Goal: Use online tool/utility

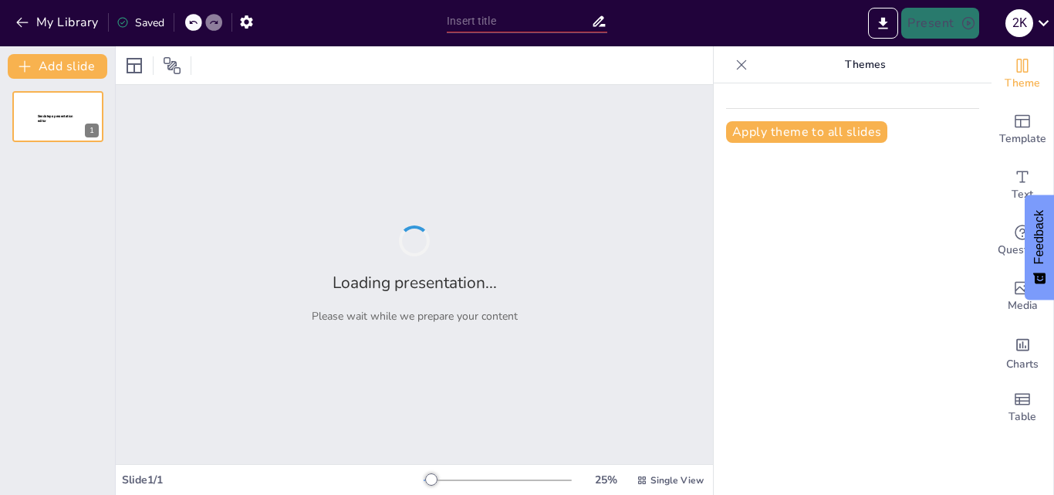
type input "Dasar-Dasar Fiqih Mawaris dalam Hukum [DEMOGRAPHIC_DATA]"
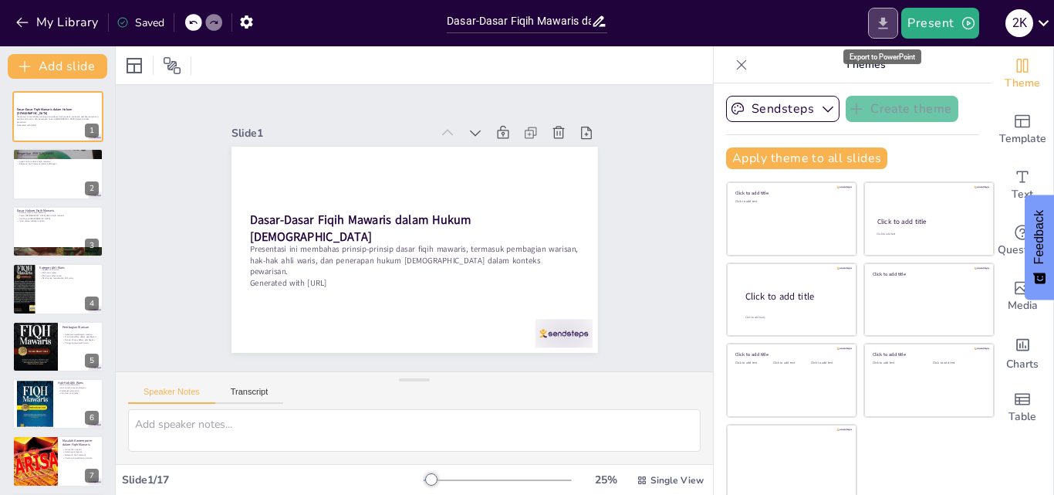
click at [885, 11] on button "Export to PowerPoint" at bounding box center [883, 23] width 30 height 31
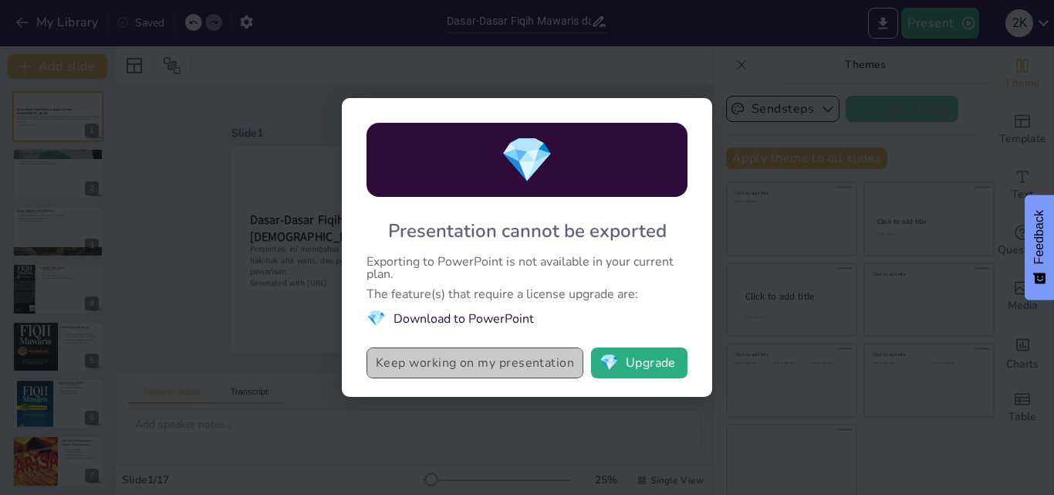
click at [485, 367] on button "Keep working on my presentation" at bounding box center [475, 362] width 217 height 31
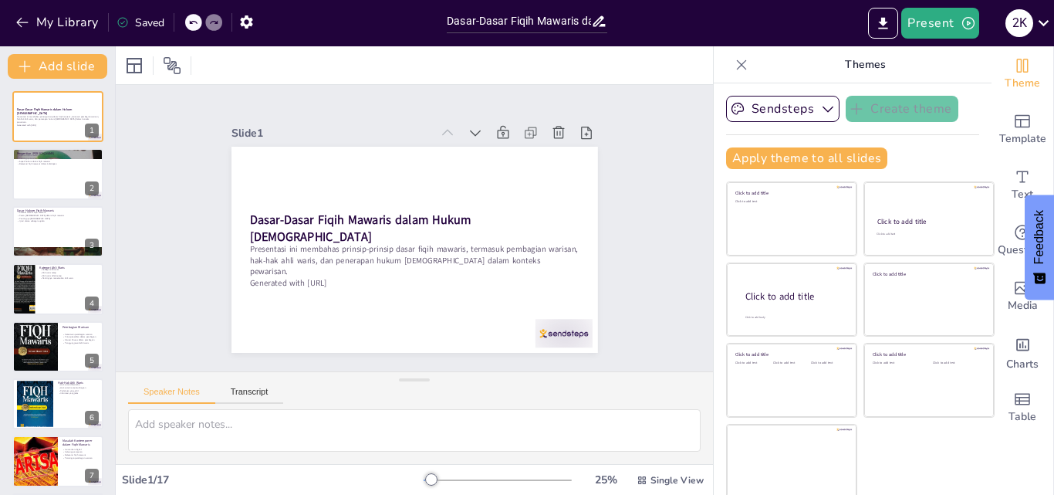
checkbox input "true"
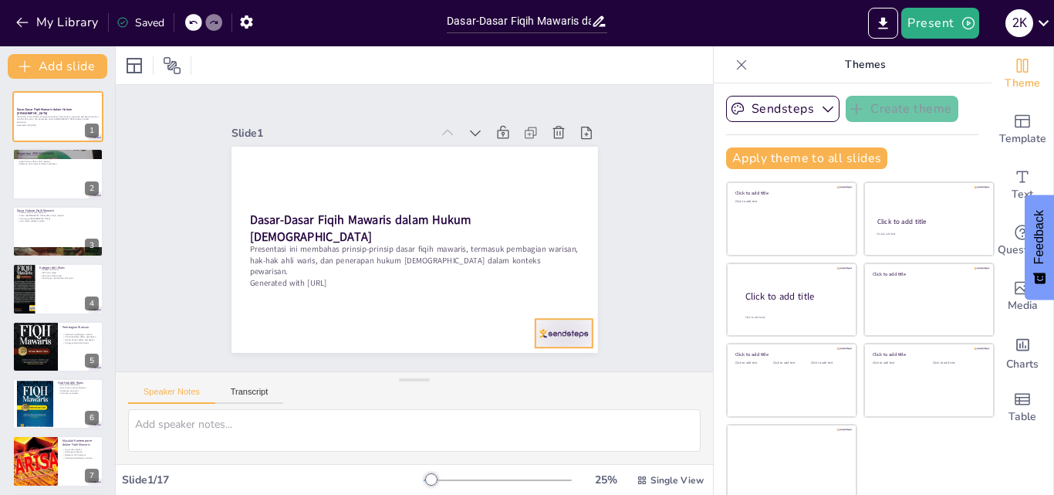
checkbox input "true"
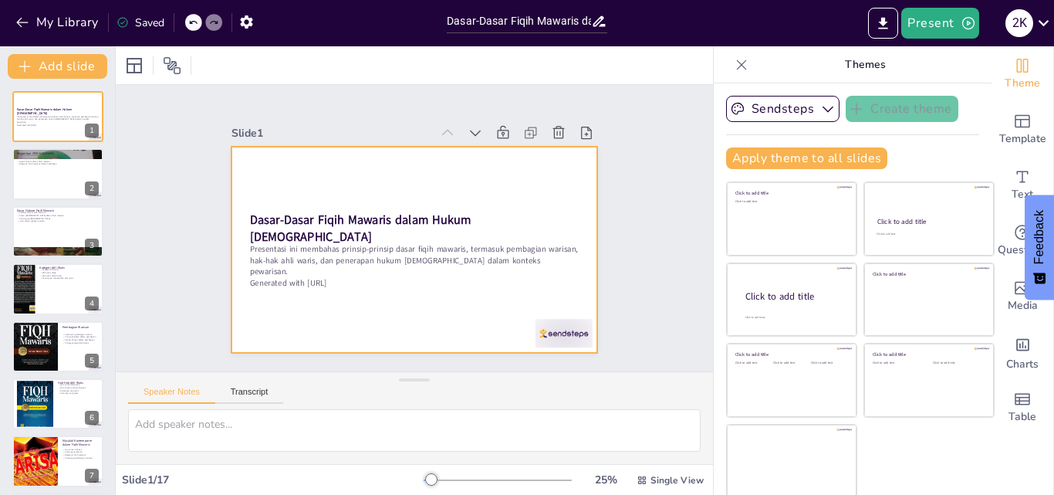
checkbox input "true"
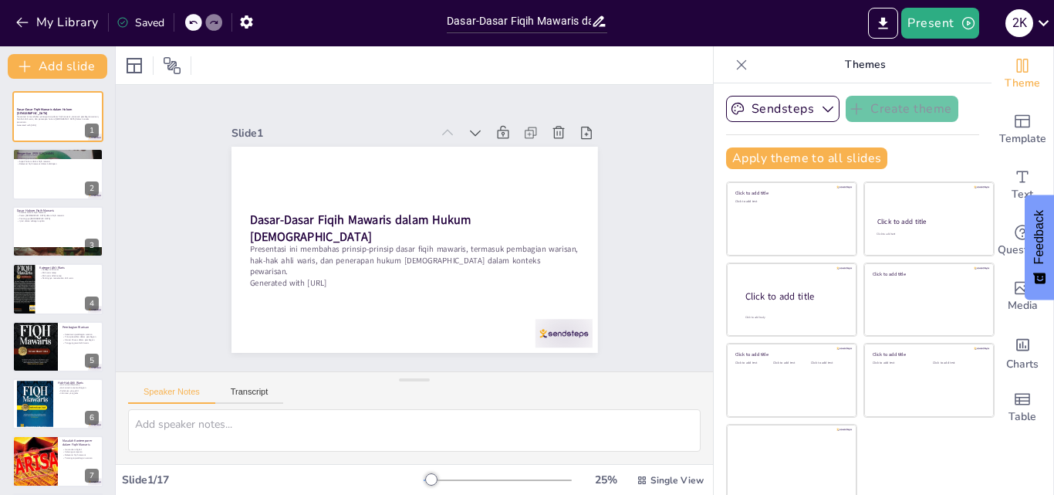
checkbox input "true"
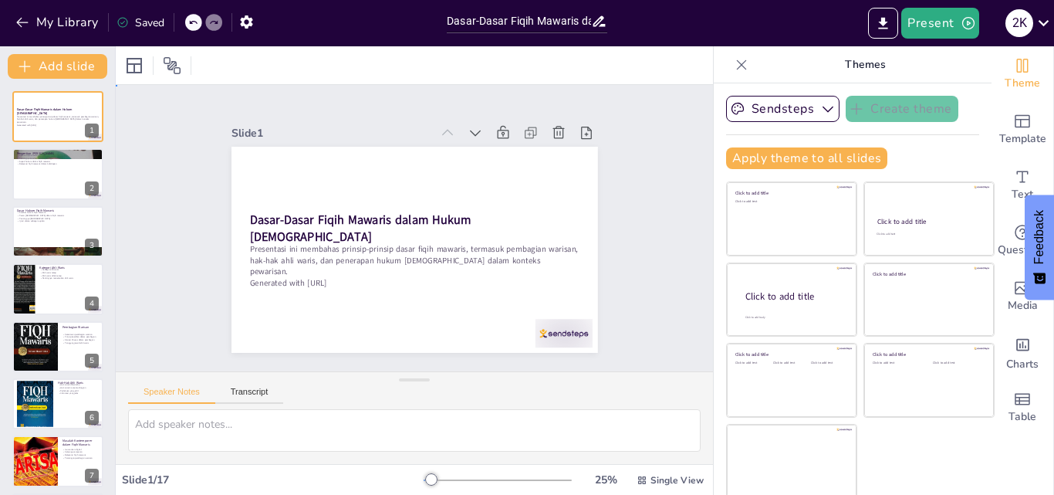
click at [583, 308] on div "Slide 1 Dasar-Dasar Fiqih Mawaris dalam Hukum [DEMOGRAPHIC_DATA] Presentasi ini…" at bounding box center [414, 228] width 495 height 338
checkbox input "true"
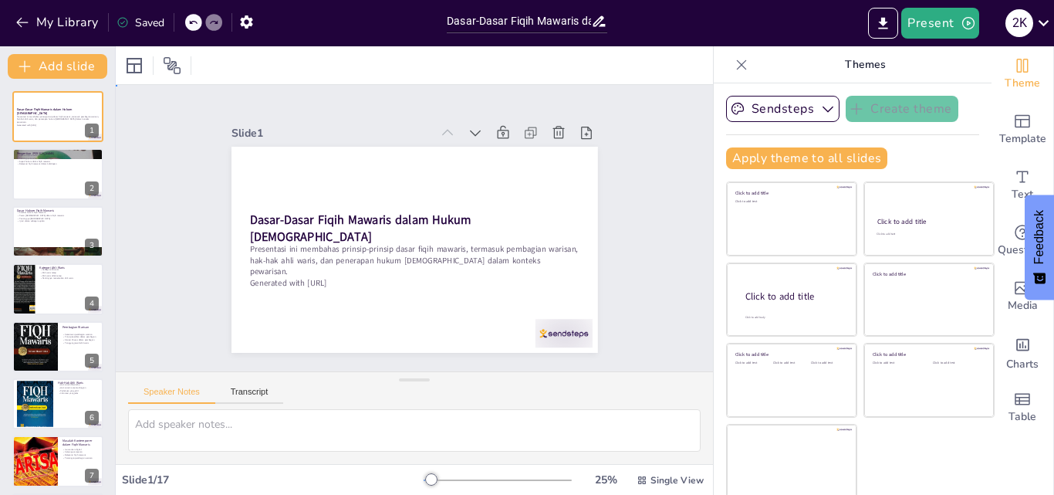
checkbox input "true"
click at [583, 308] on div "Slide 1 Dasar-Dasar Fiqih Mawaris dalam Hukum [DEMOGRAPHIC_DATA] Presentasi ini…" at bounding box center [414, 228] width 515 height 412
checkbox input "true"
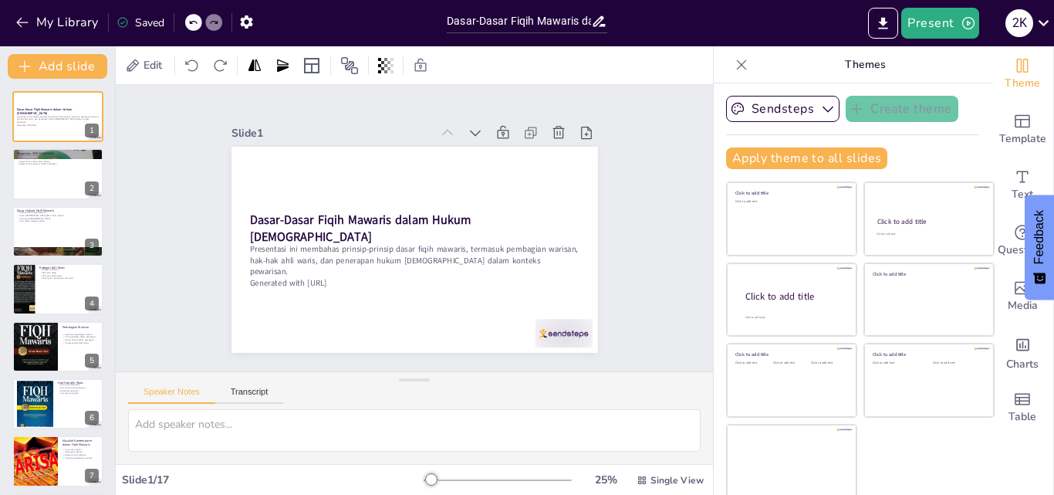
checkbox input "true"
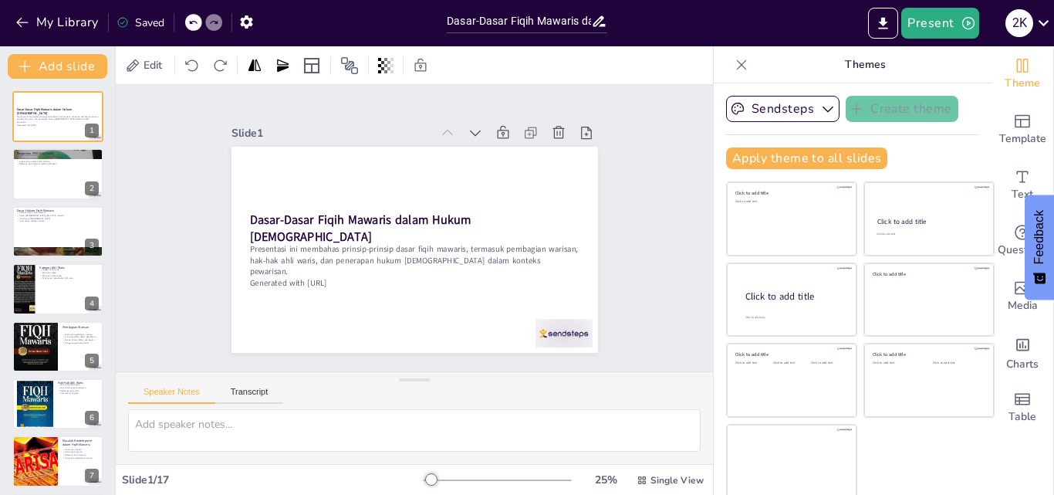
checkbox input "true"
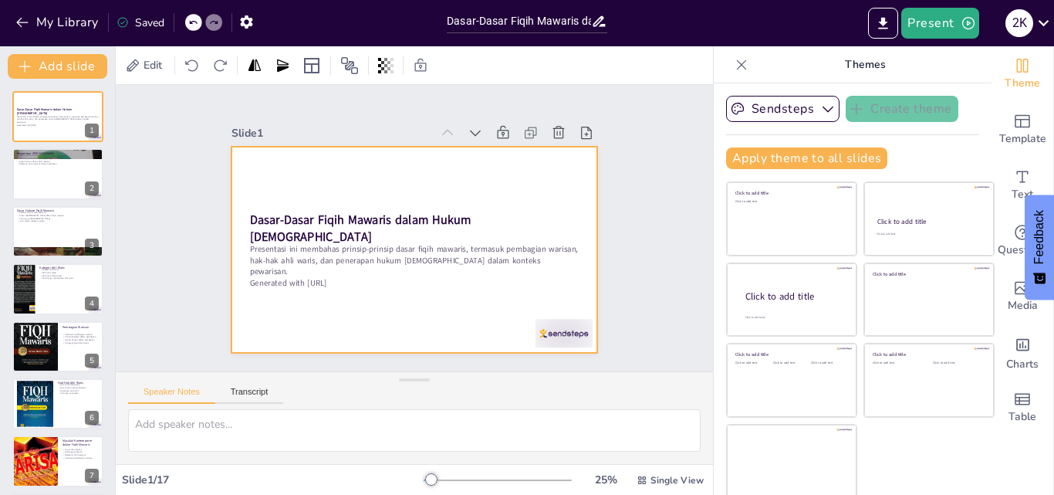
click at [282, 311] on div at bounding box center [397, 241] width 382 height 418
checkbox input "true"
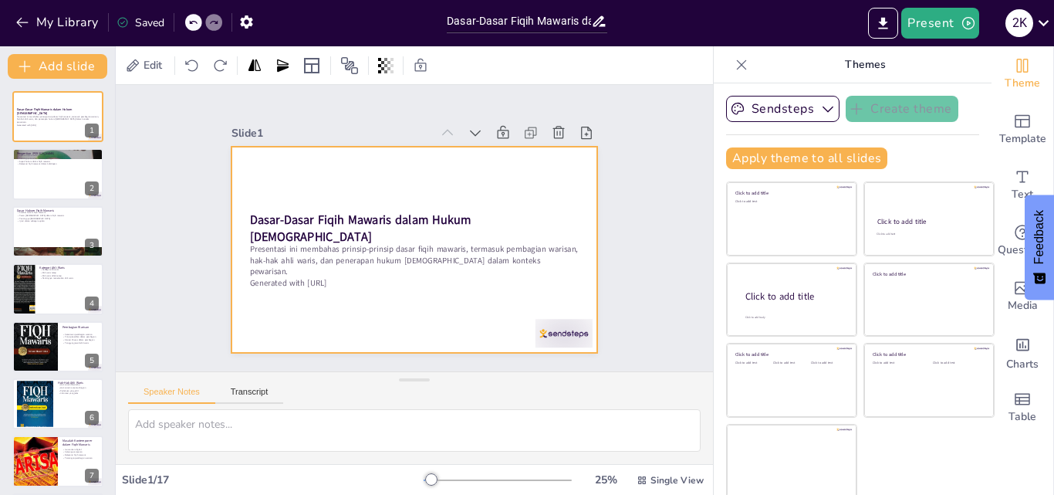
checkbox input "true"
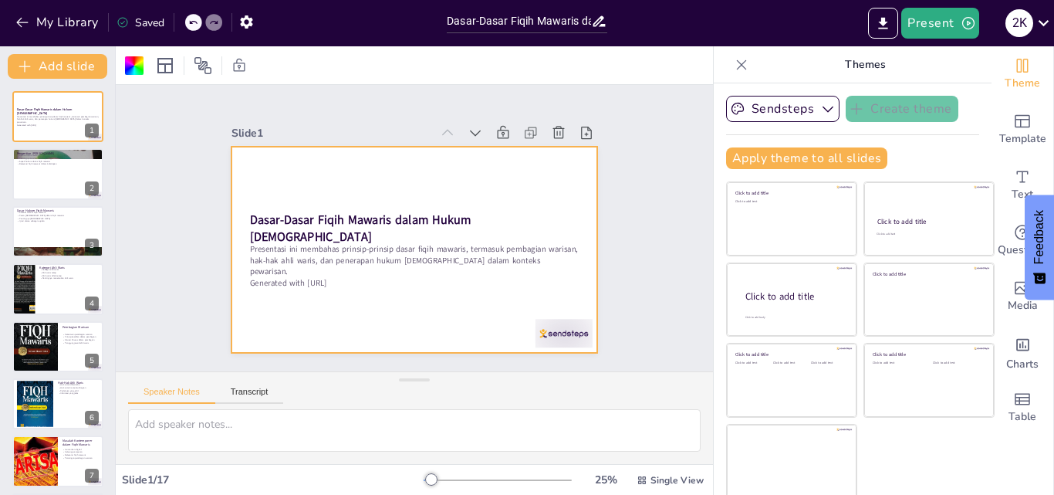
checkbox input "true"
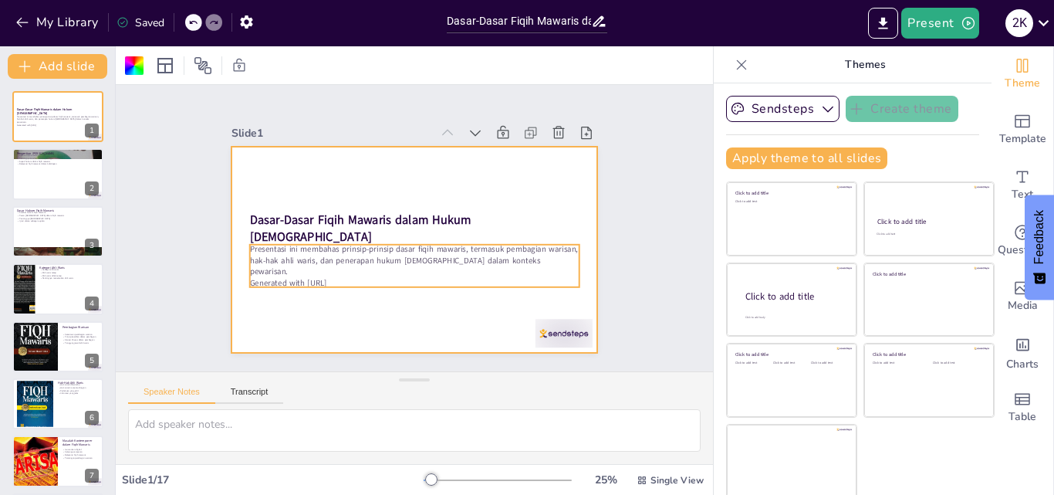
checkbox input "true"
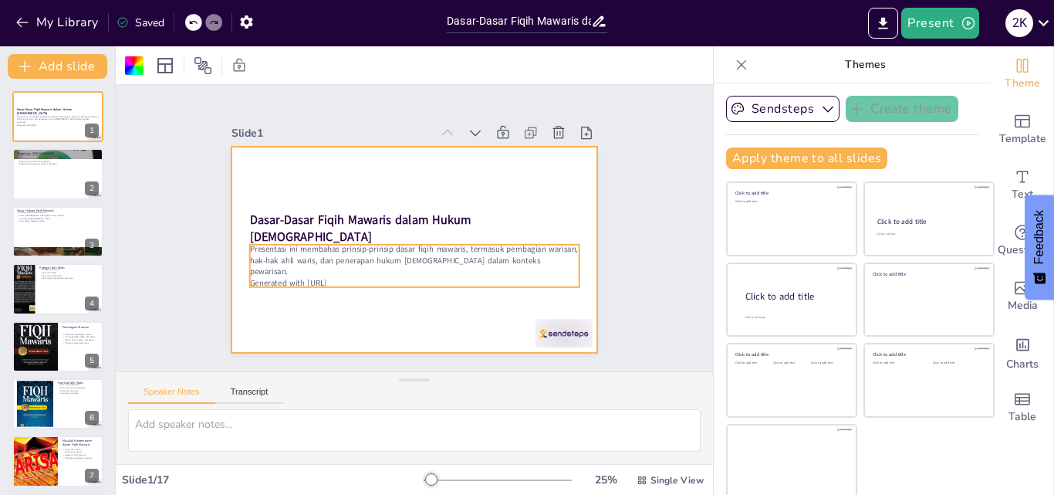
checkbox input "true"
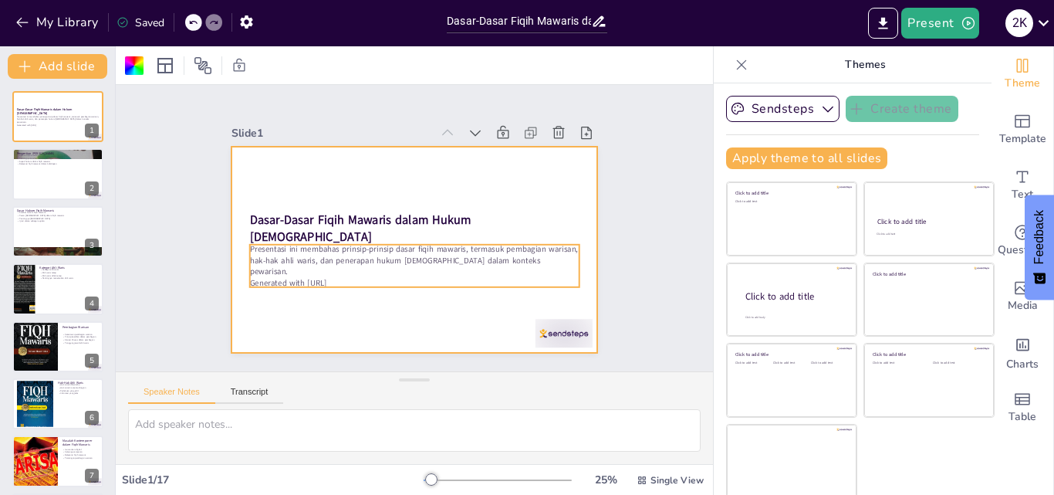
checkbox input "true"
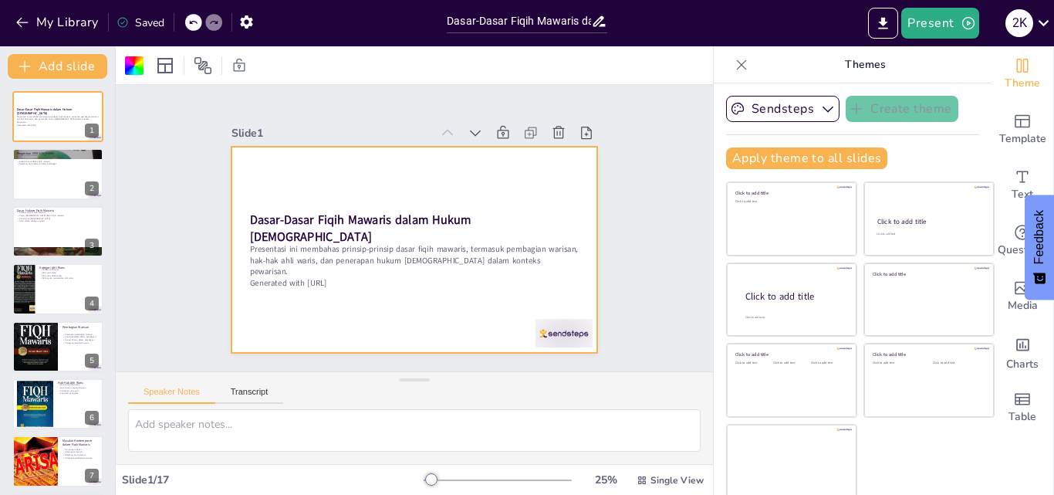
checkbox input "true"
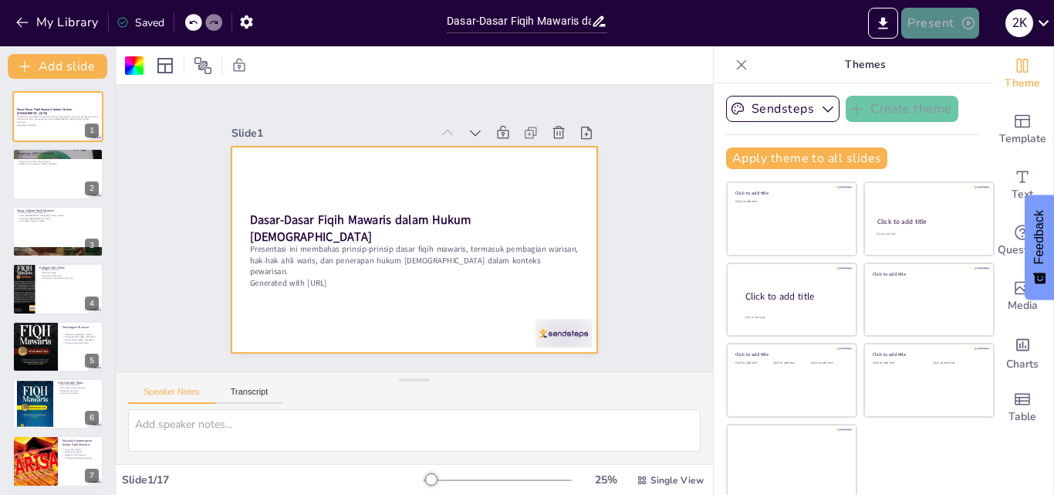
click at [959, 15] on button "Present" at bounding box center [939, 23] width 77 height 31
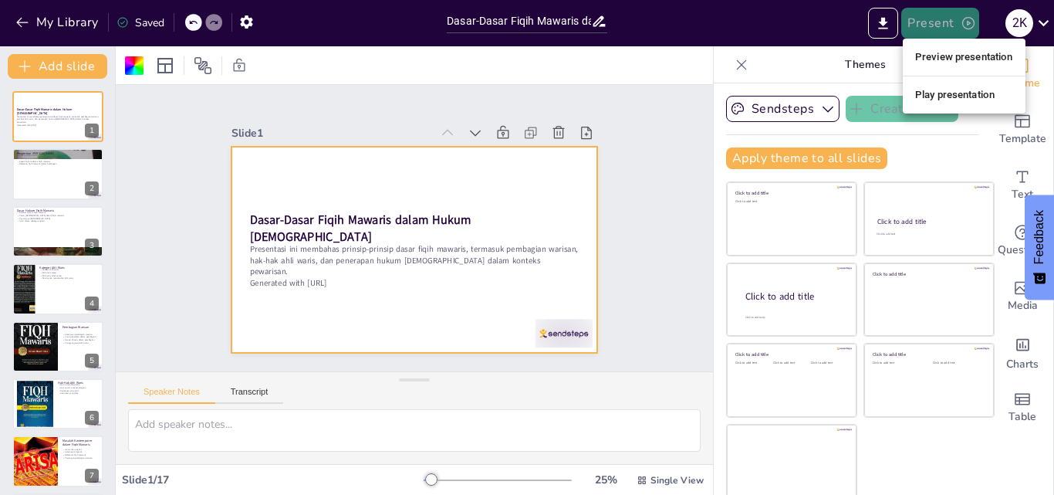
click at [959, 15] on div at bounding box center [527, 247] width 1054 height 495
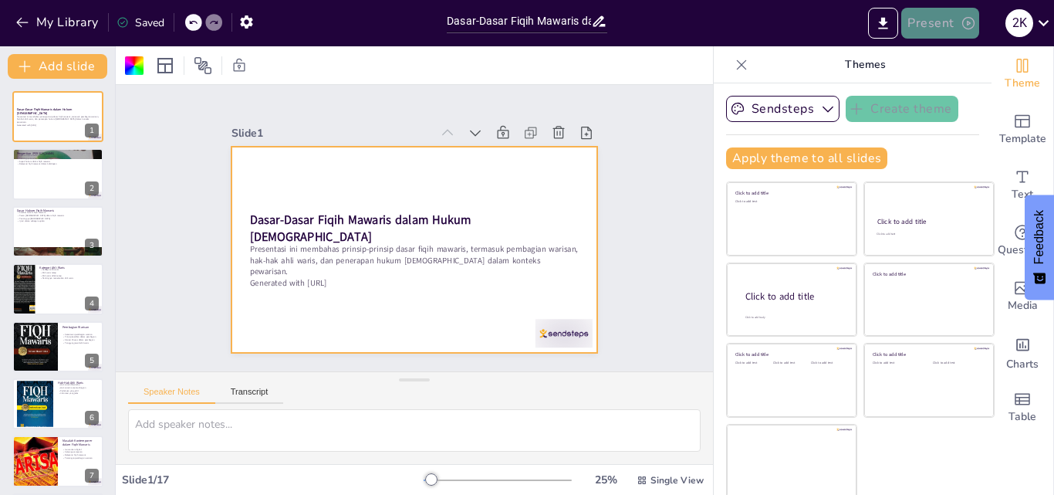
click at [959, 15] on button "Present" at bounding box center [939, 23] width 77 height 31
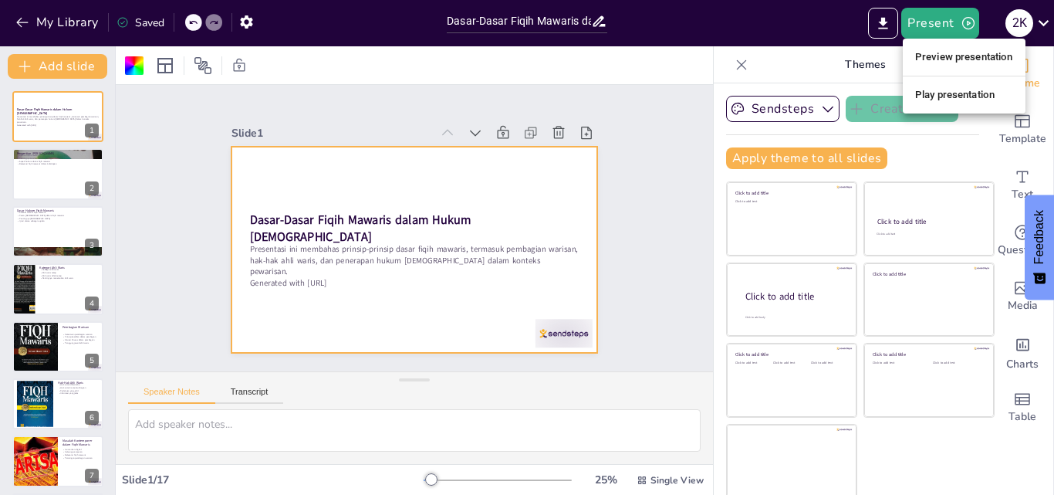
click at [957, 89] on li "Play presentation" at bounding box center [964, 95] width 123 height 25
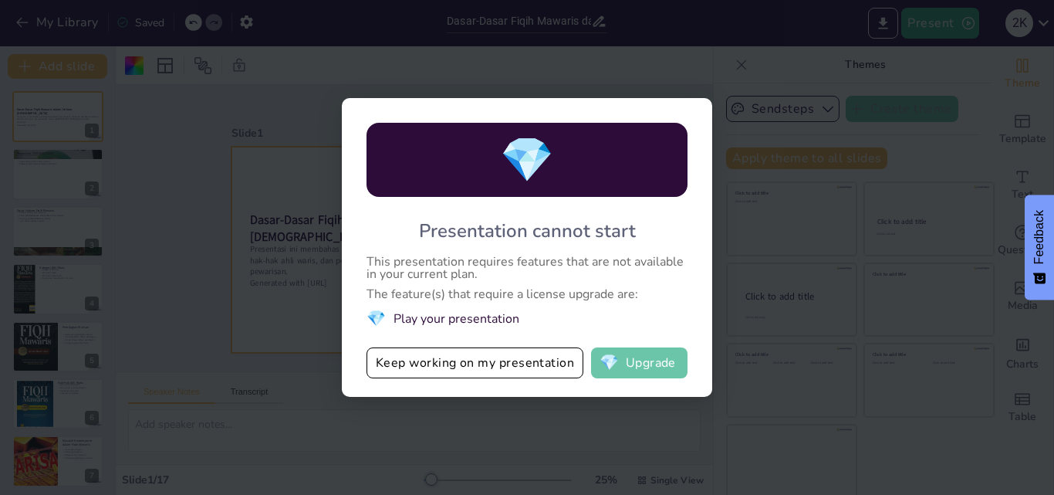
click at [634, 352] on button "💎 Upgrade" at bounding box center [639, 362] width 96 height 31
checkbox input "true"
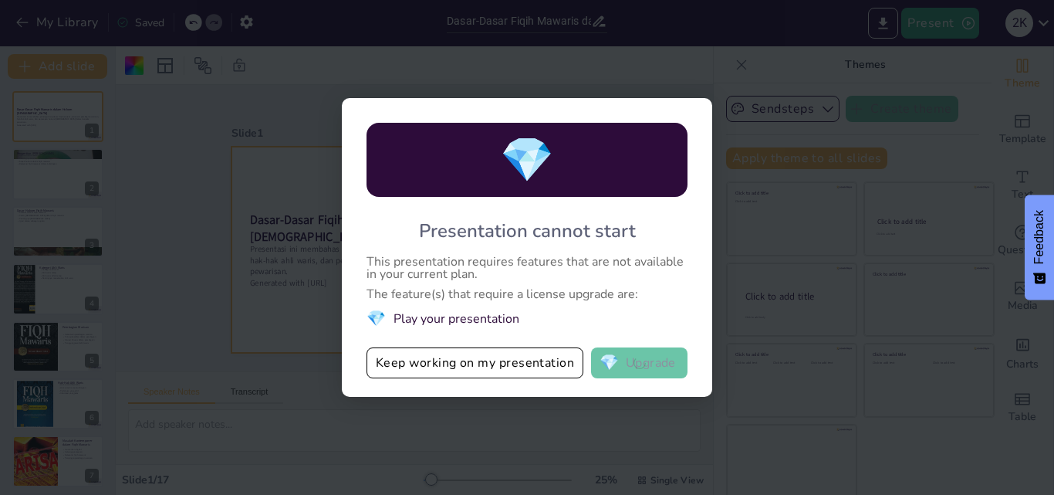
checkbox input "true"
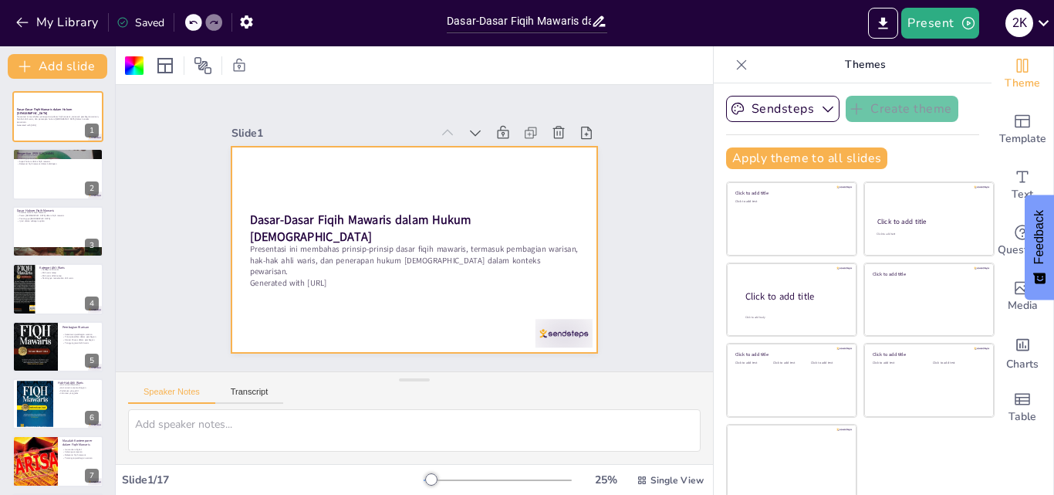
checkbox input "true"
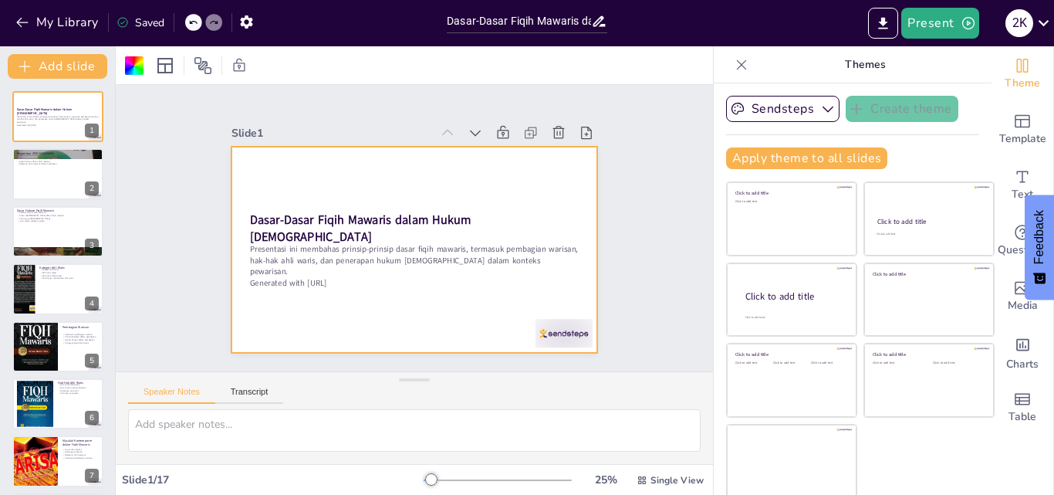
checkbox input "true"
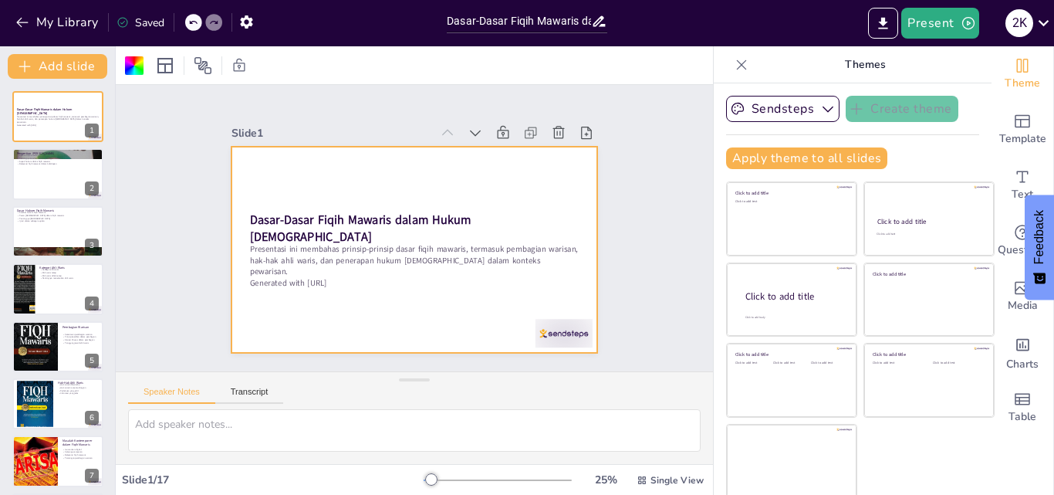
click at [565, 73] on div at bounding box center [414, 65] width 597 height 38
checkbox input "true"
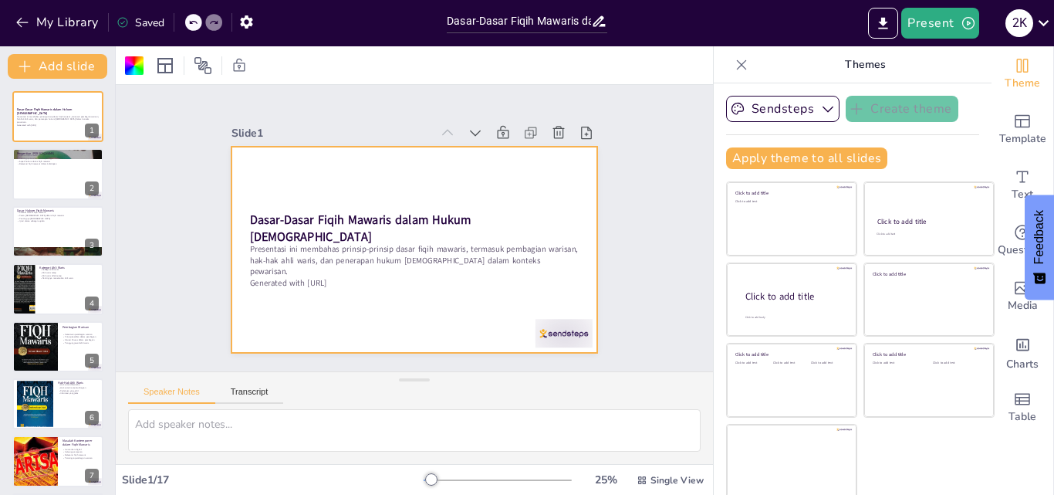
checkbox input "true"
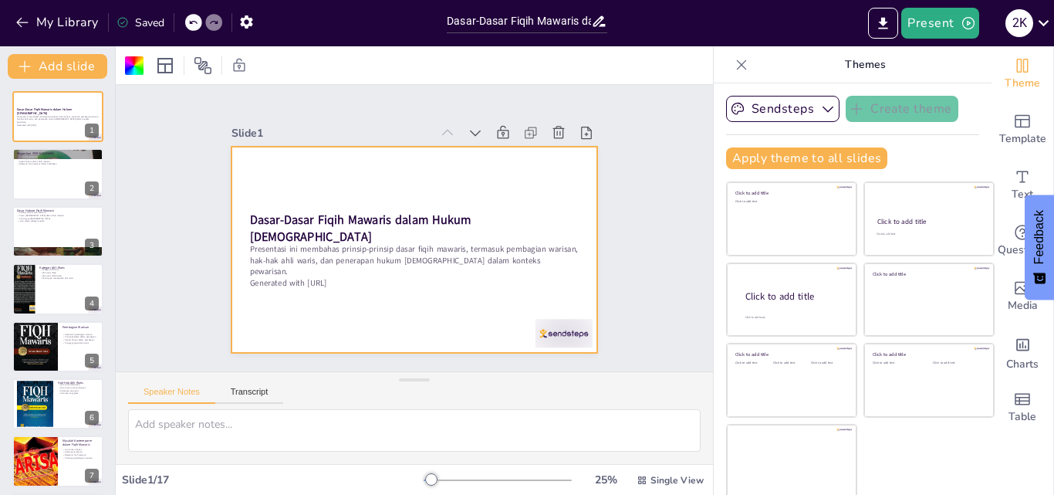
checkbox input "true"
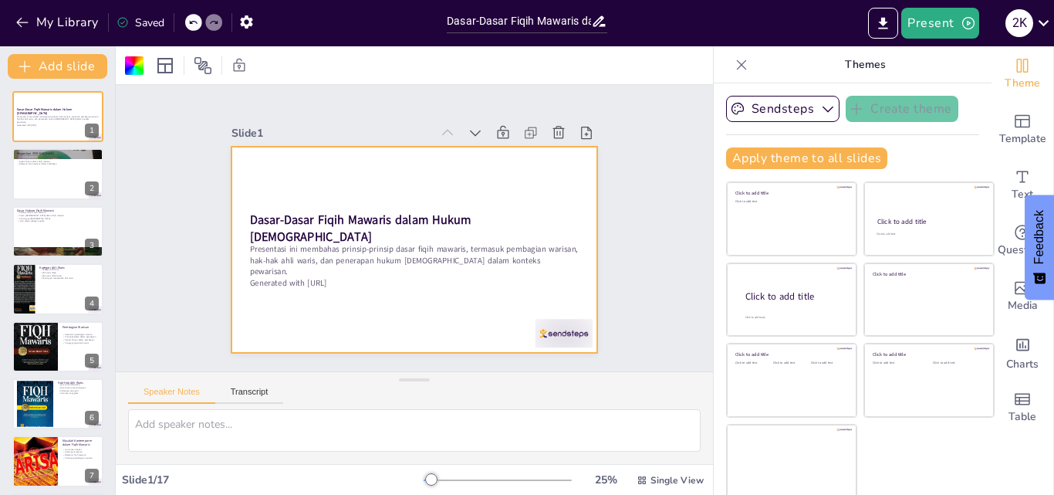
checkbox input "true"
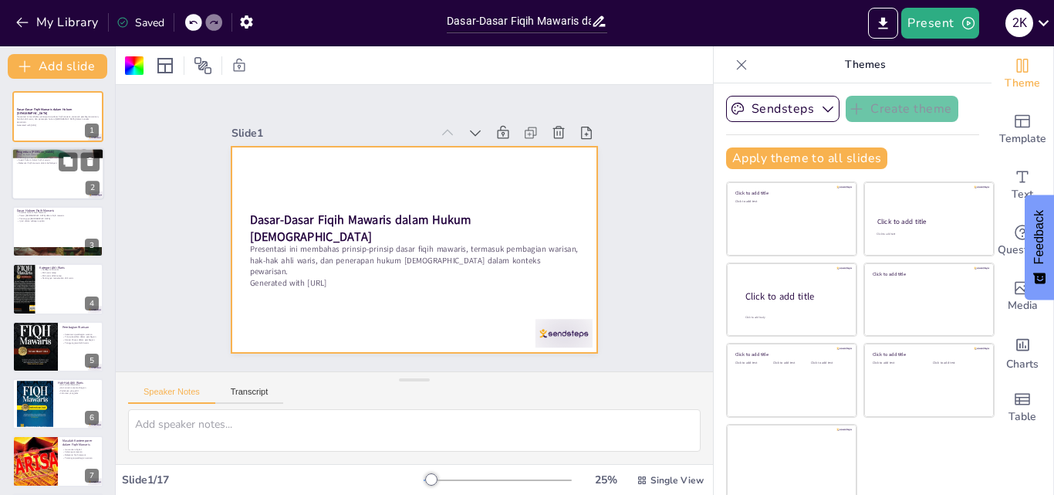
checkbox input "true"
click at [63, 181] on div at bounding box center [58, 174] width 93 height 52
type textarea "Fiqih mawaris adalah ilmu yang mempelajari hukum warisan dalam [DEMOGRAPHIC_DAT…"
checkbox input "true"
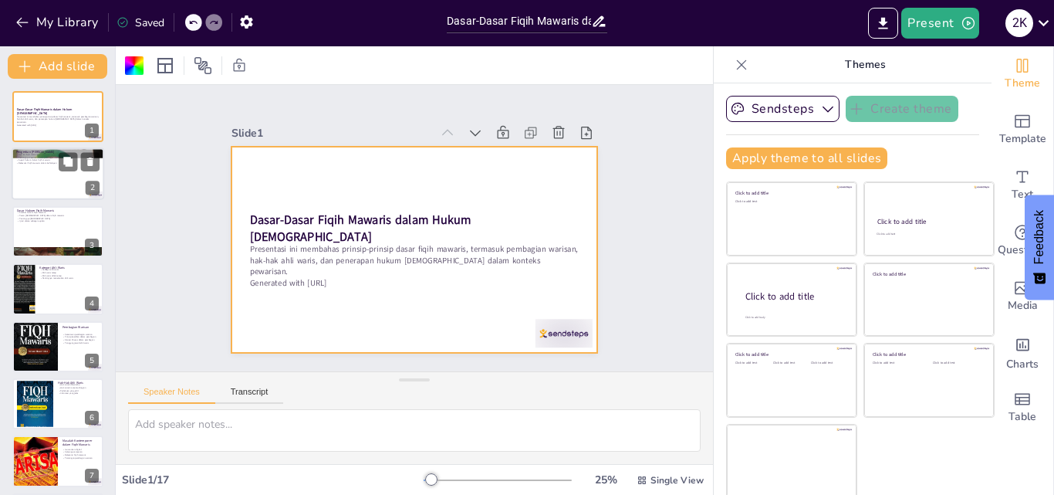
checkbox input "true"
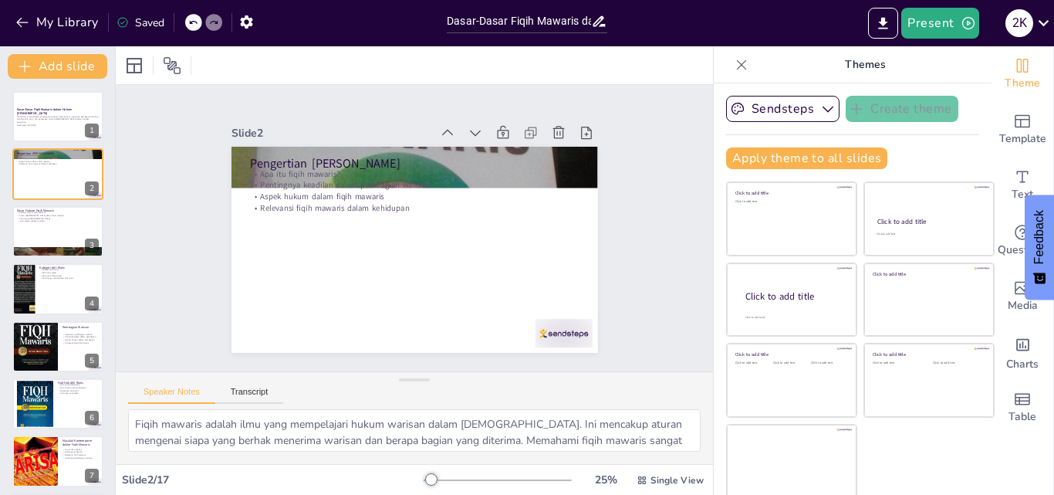
checkbox input "true"
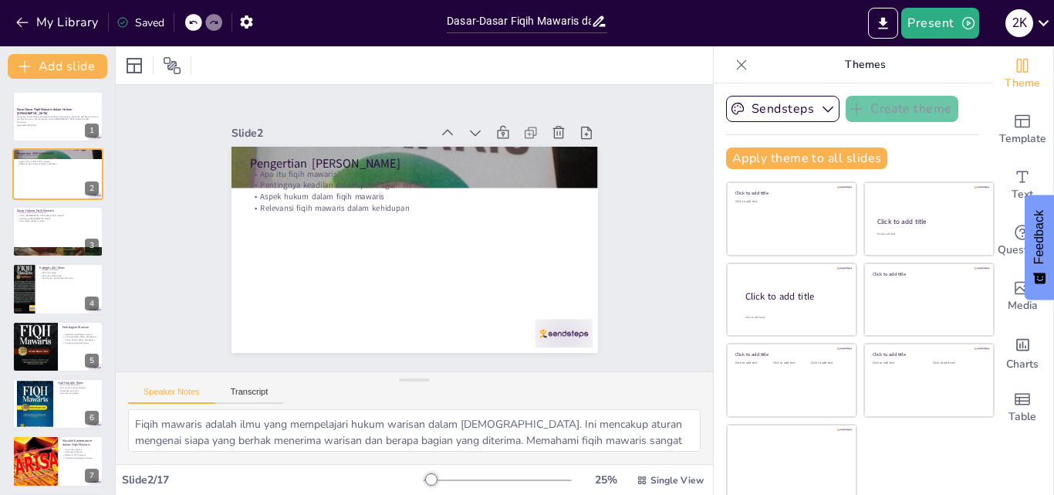
checkbox input "true"
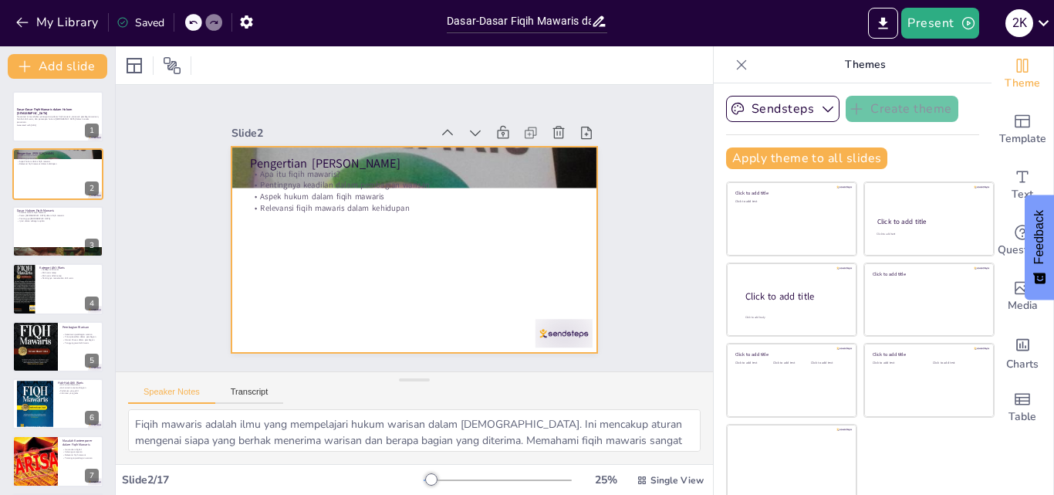
checkbox input "true"
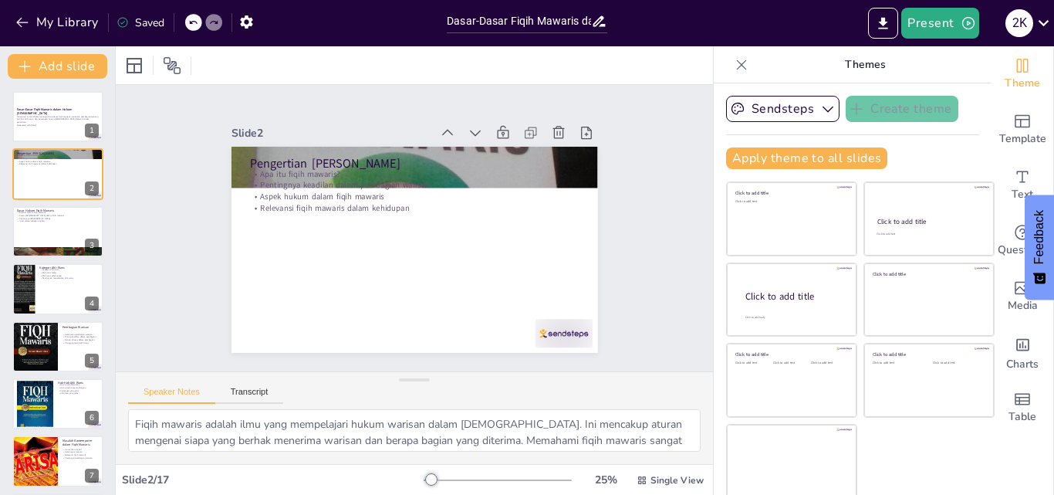
checkbox input "true"
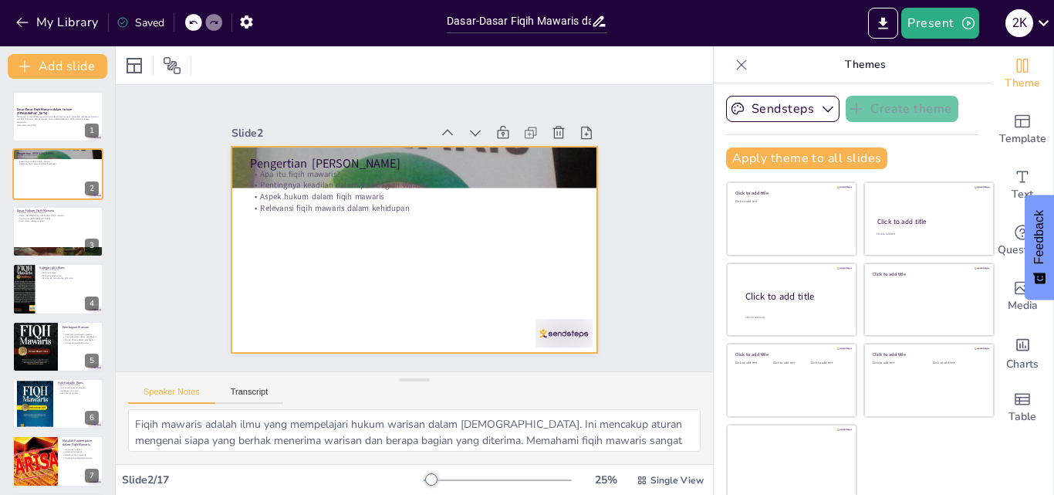
checkbox input "true"
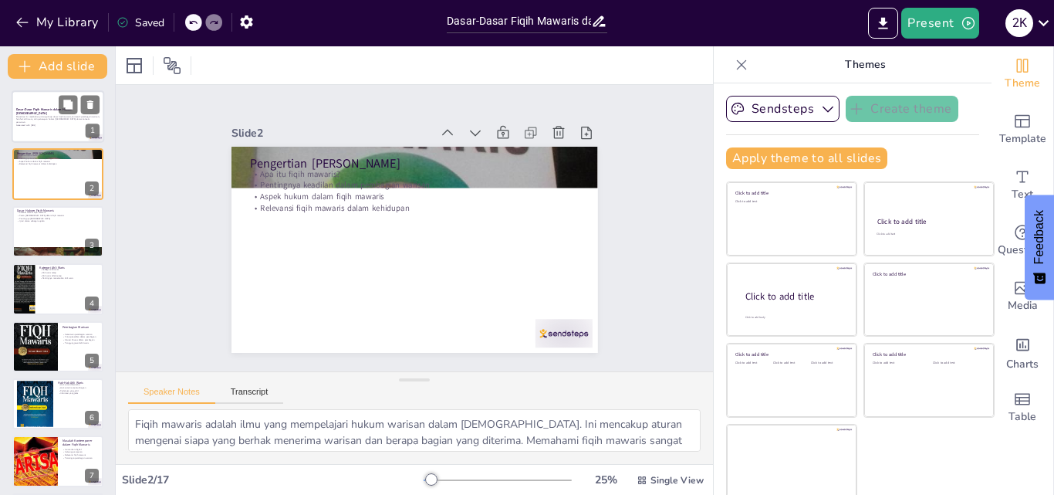
checkbox input "true"
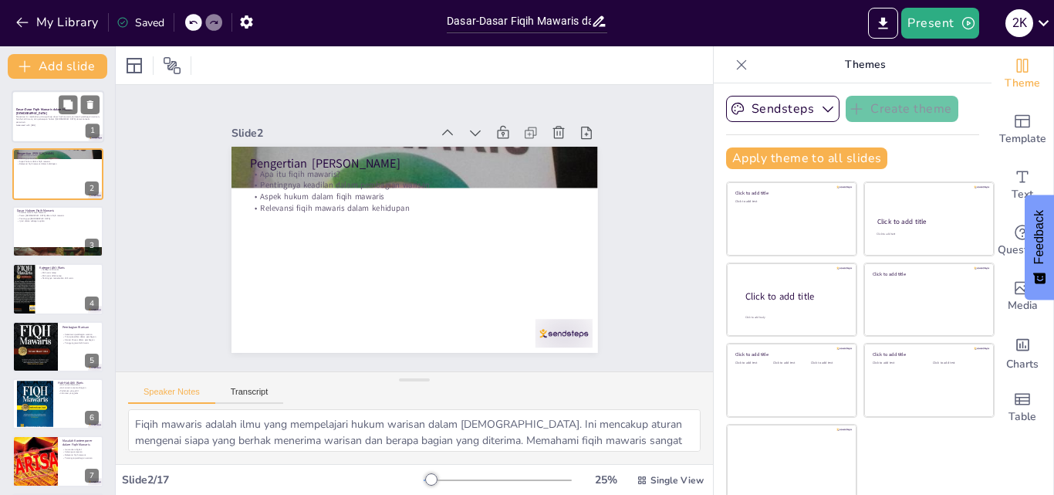
checkbox input "true"
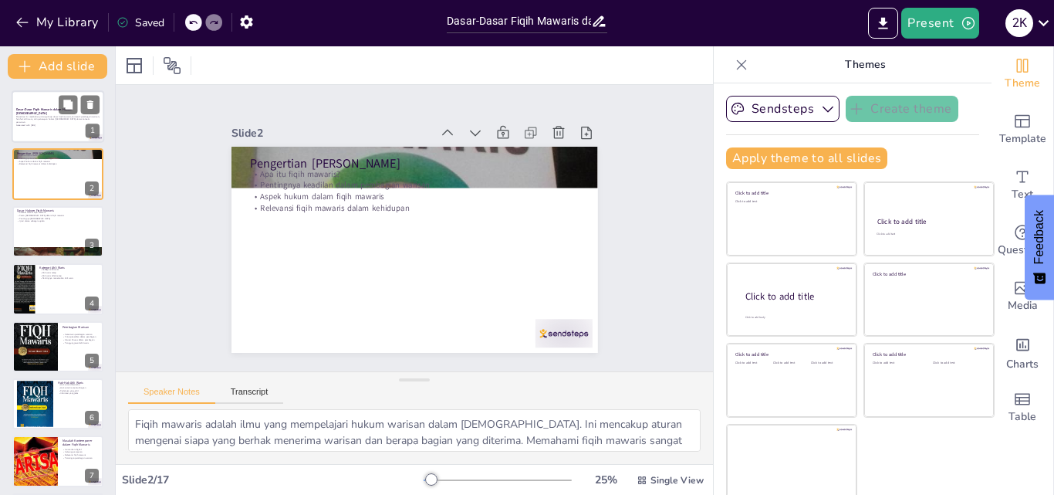
click at [78, 117] on p "Presentasi ini membahas prinsip-prinsip dasar fiqih mawaris, termasuk pembagian…" at bounding box center [57, 119] width 83 height 8
checkbox input "true"
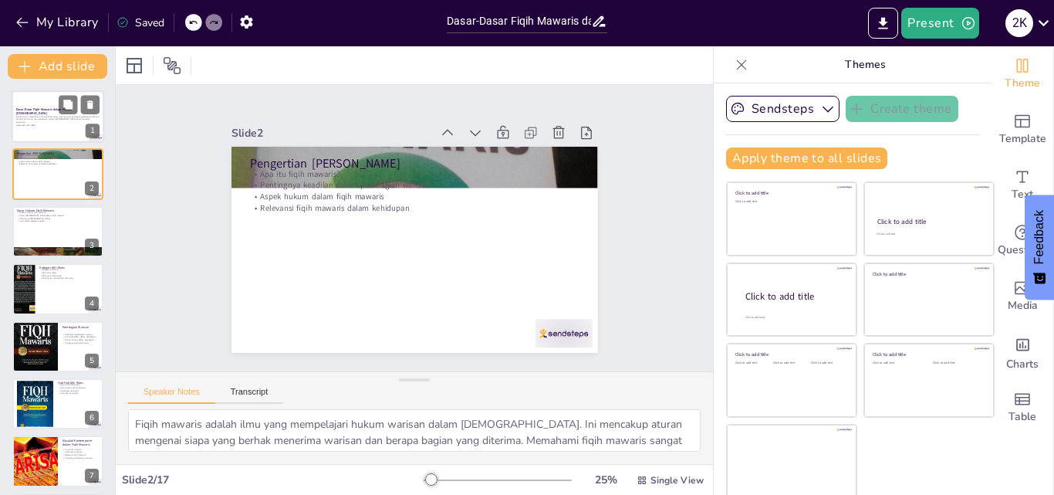
checkbox input "true"
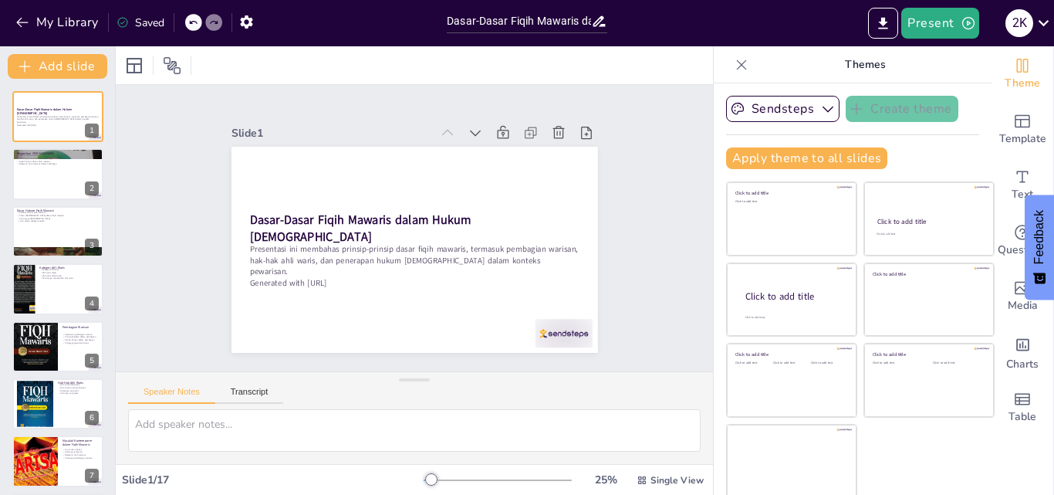
checkbox input "true"
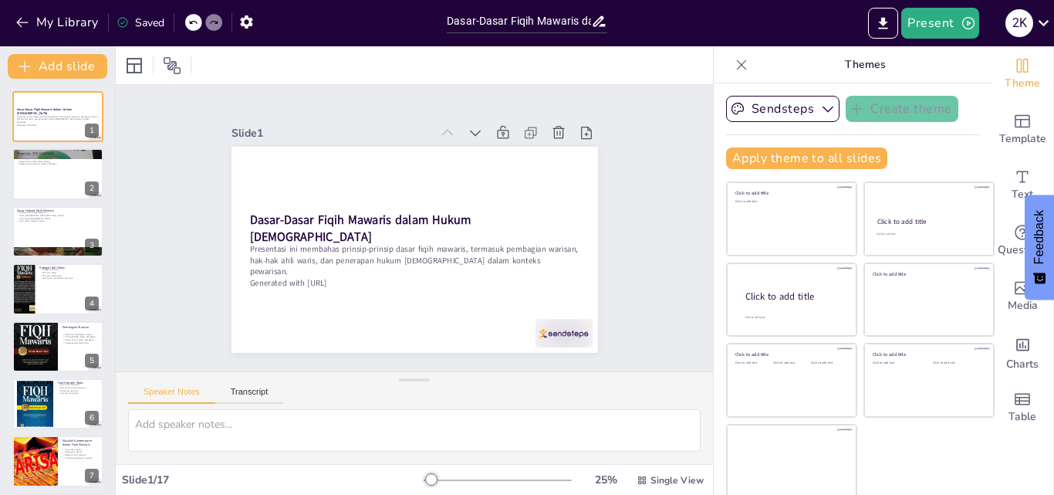
checkbox input "true"
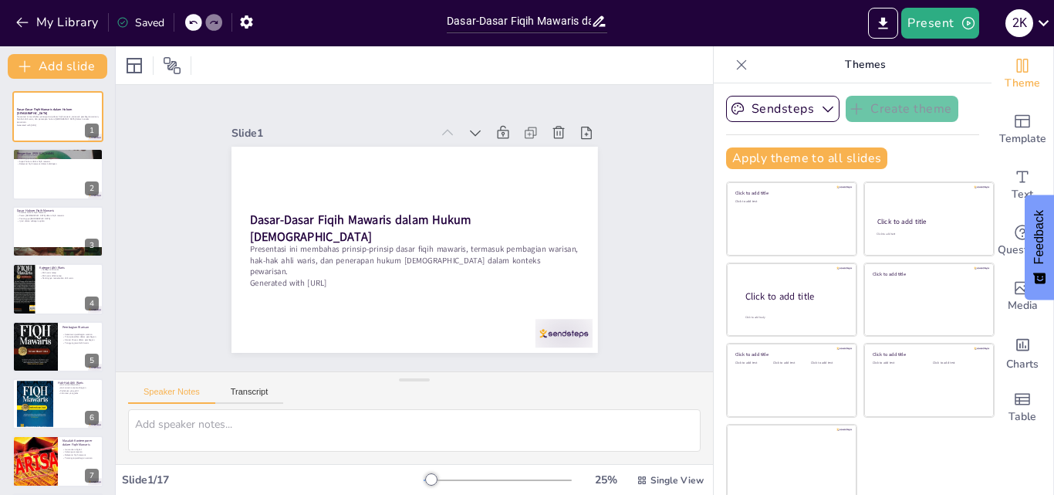
checkbox input "true"
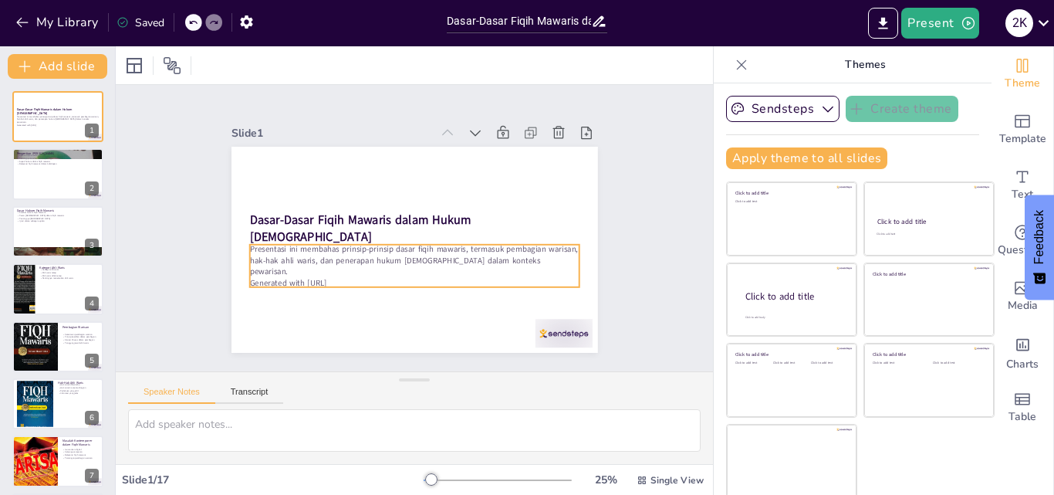
checkbox input "true"
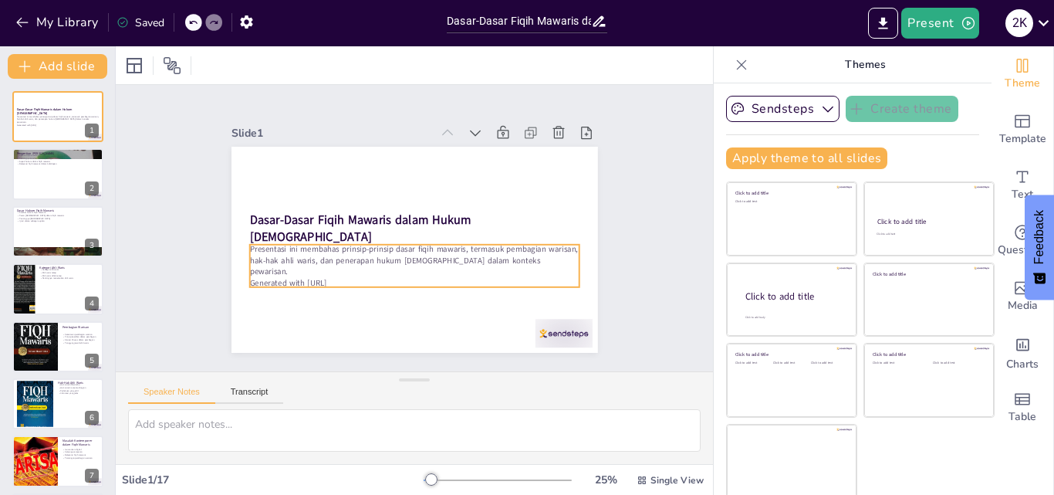
checkbox input "true"
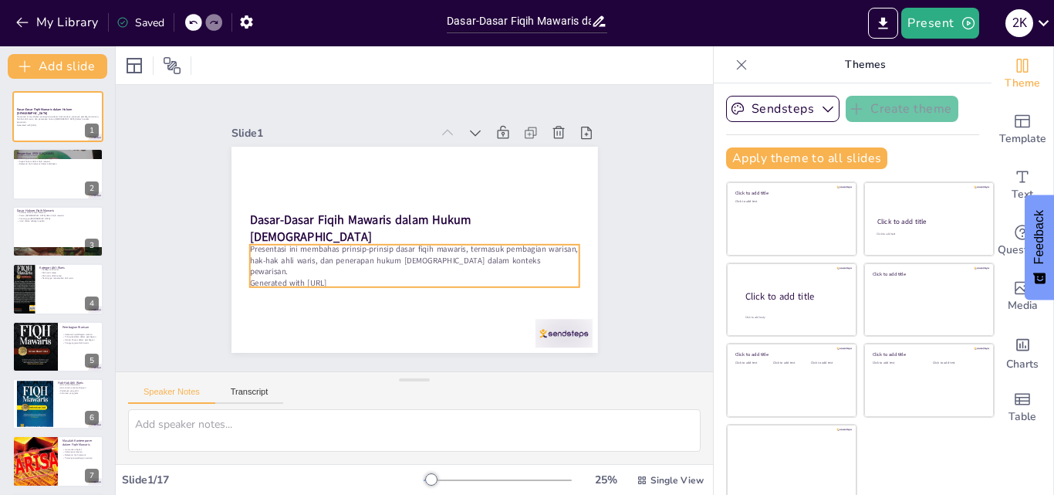
checkbox input "true"
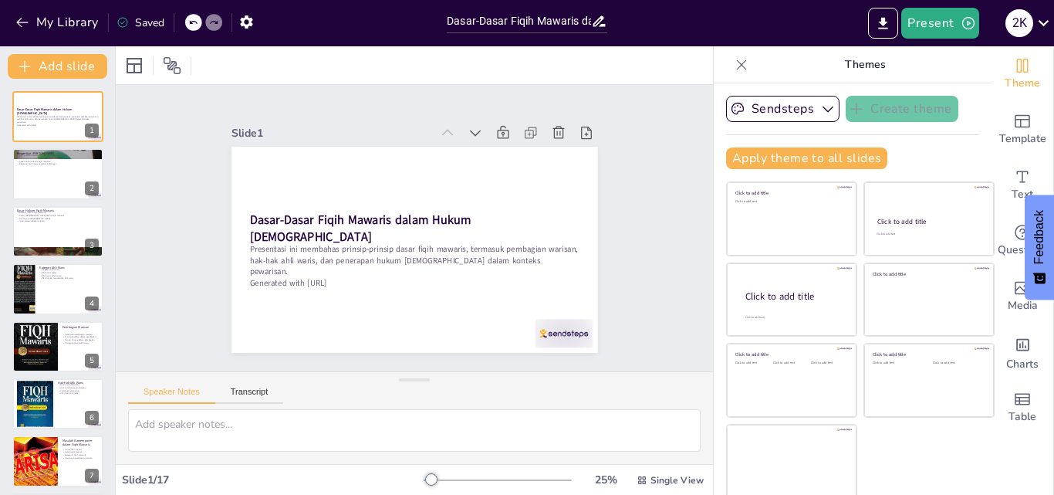
scroll to position [364, 0]
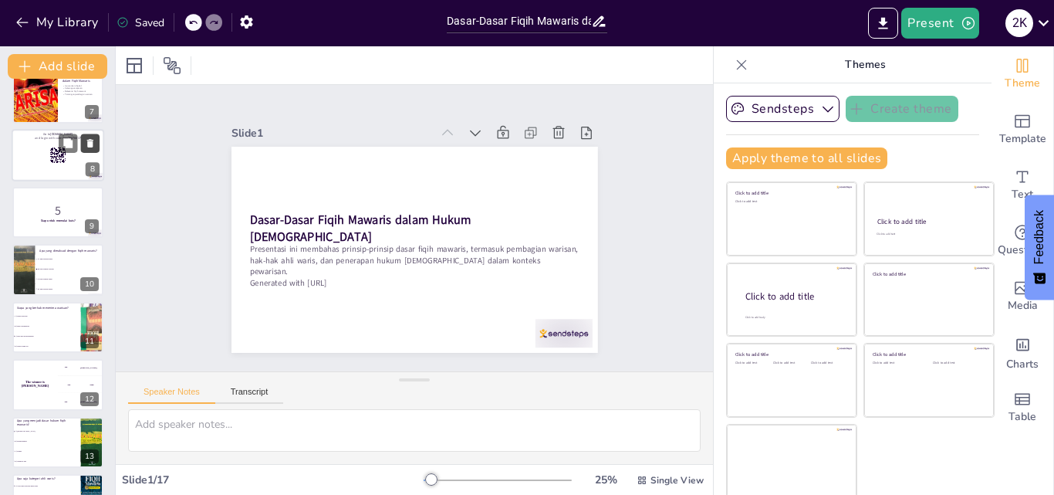
checkbox input "true"
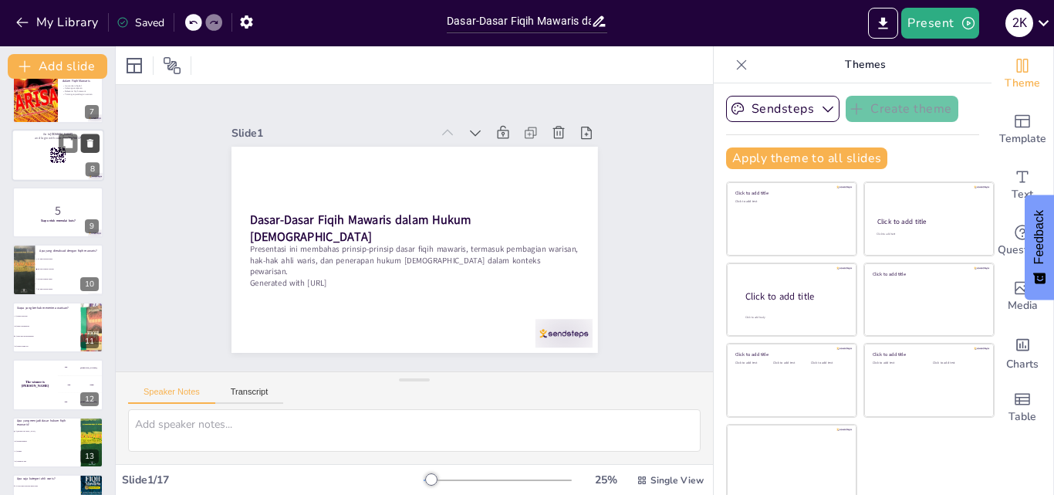
checkbox input "true"
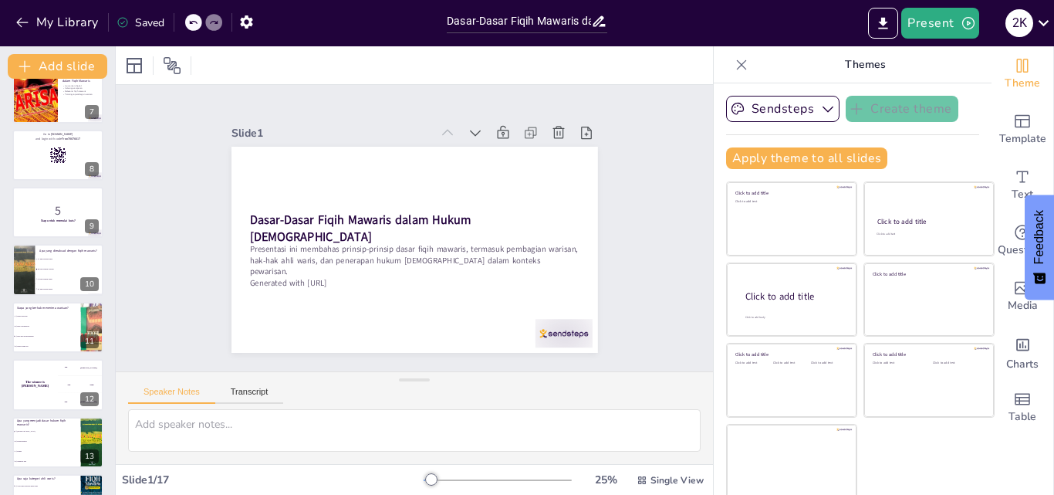
checkbox input "true"
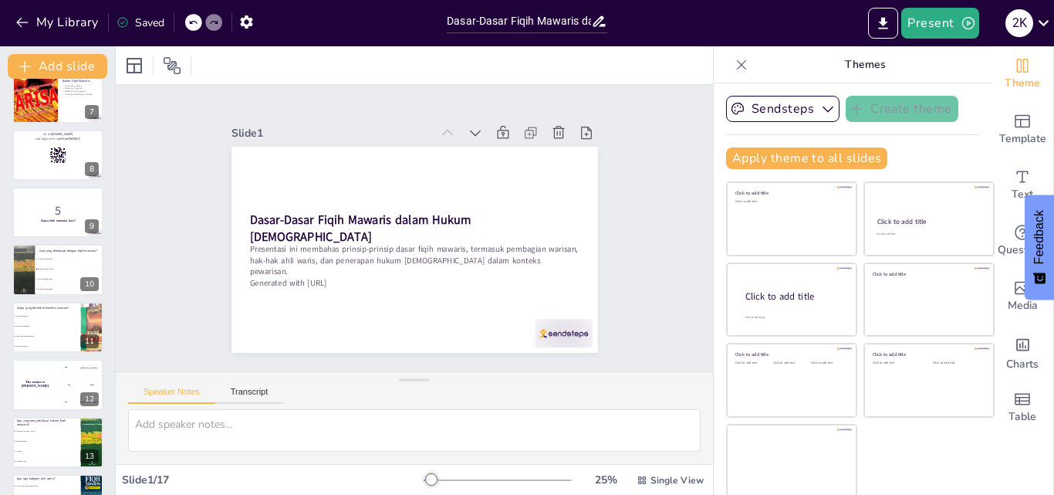
checkbox input "true"
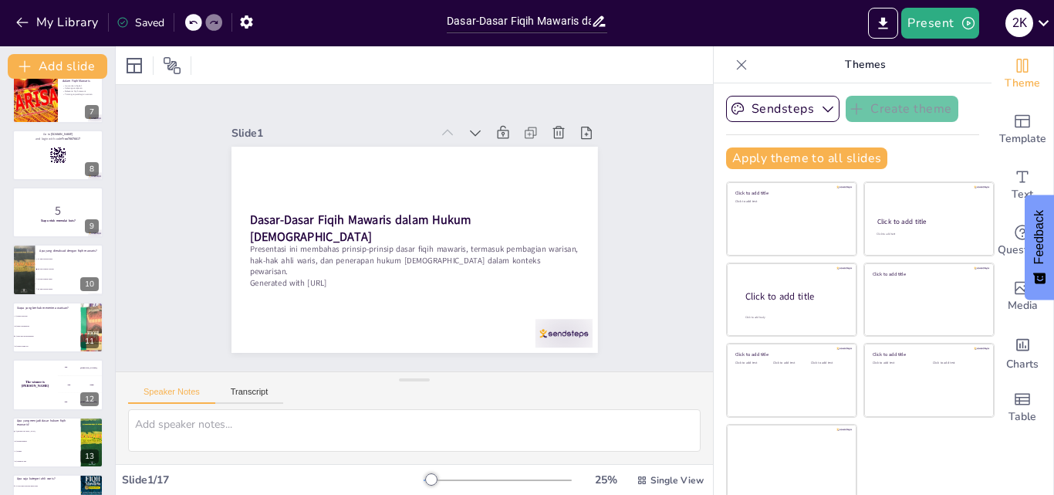
scroll to position [0, 0]
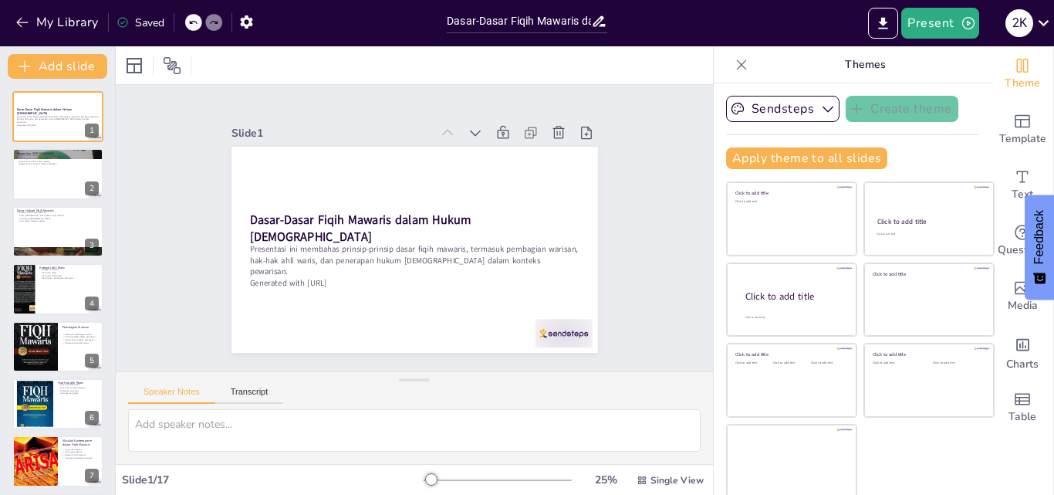
checkbox input "true"
click at [59, 196] on div at bounding box center [58, 174] width 93 height 52
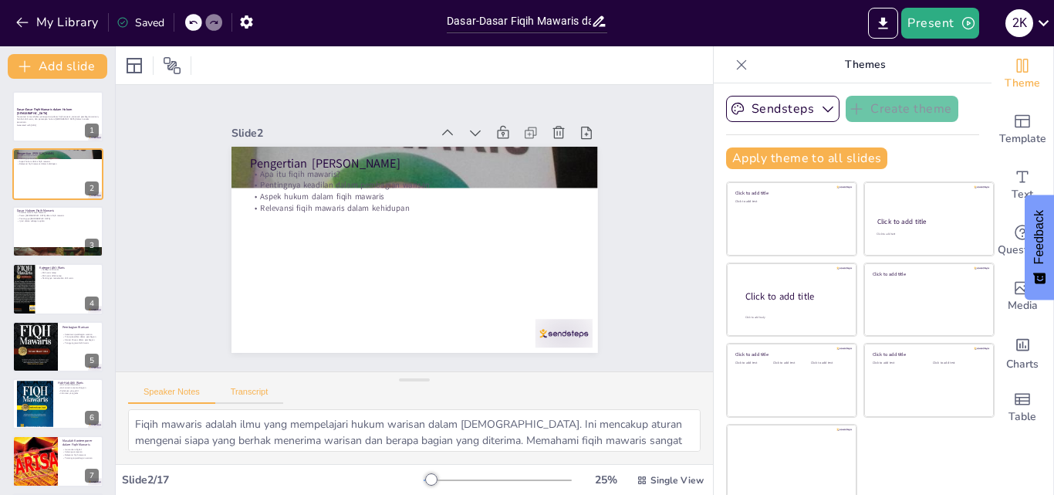
click at [242, 389] on button "Transcript" at bounding box center [249, 395] width 69 height 17
click at [184, 387] on button "Speaker Notes" at bounding box center [171, 395] width 87 height 17
click at [175, 391] on button "Speaker Notes" at bounding box center [171, 395] width 87 height 17
drag, startPoint x: 175, startPoint y: 391, endPoint x: 251, endPoint y: 387, distance: 75.7
click at [251, 387] on div "Speaker Notes Transcript" at bounding box center [205, 394] width 155 height 20
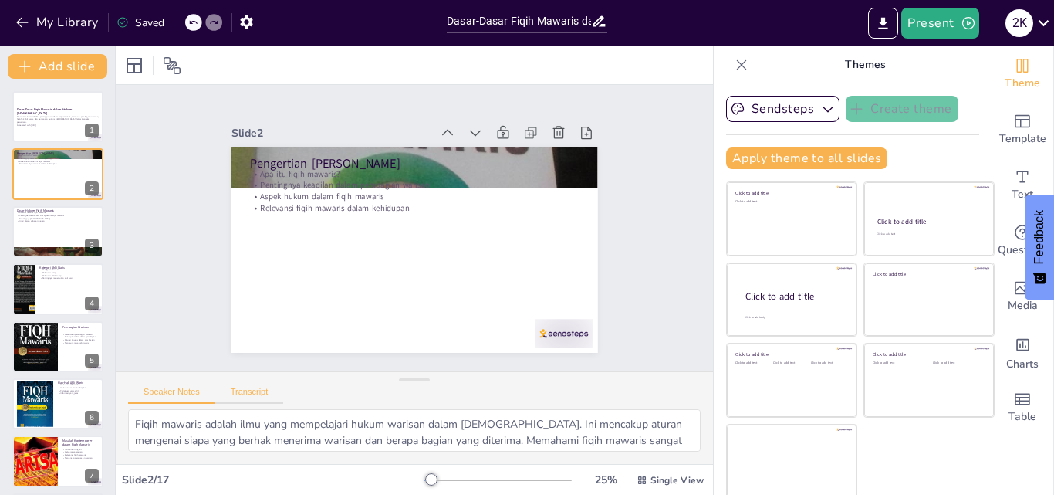
click at [251, 387] on button "Transcript" at bounding box center [249, 395] width 69 height 17
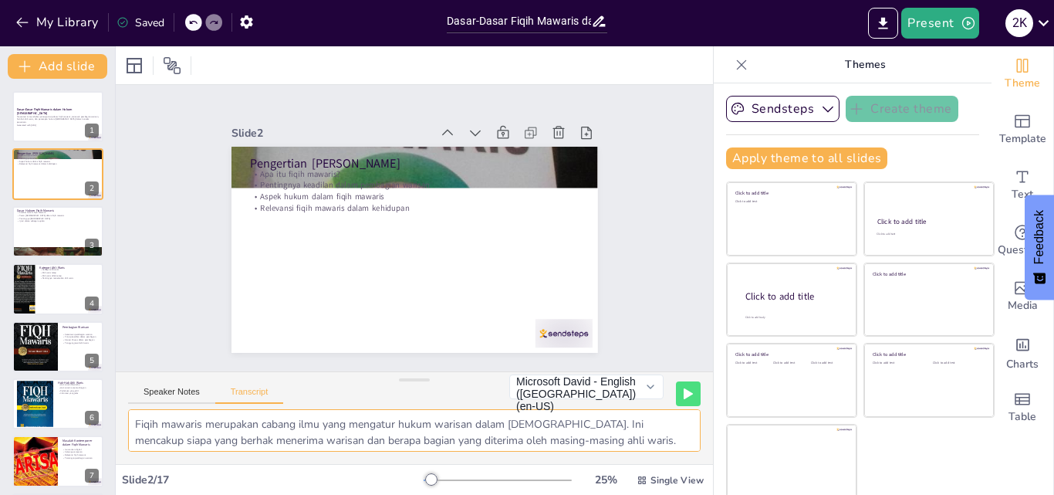
click at [496, 429] on textarea "Fiqih mawaris merupakan cabang ilmu yang mengatur hukum warisan dalam [DEMOGRAP…" at bounding box center [414, 430] width 573 height 42
click at [479, 480] on div at bounding box center [498, 480] width 148 height 12
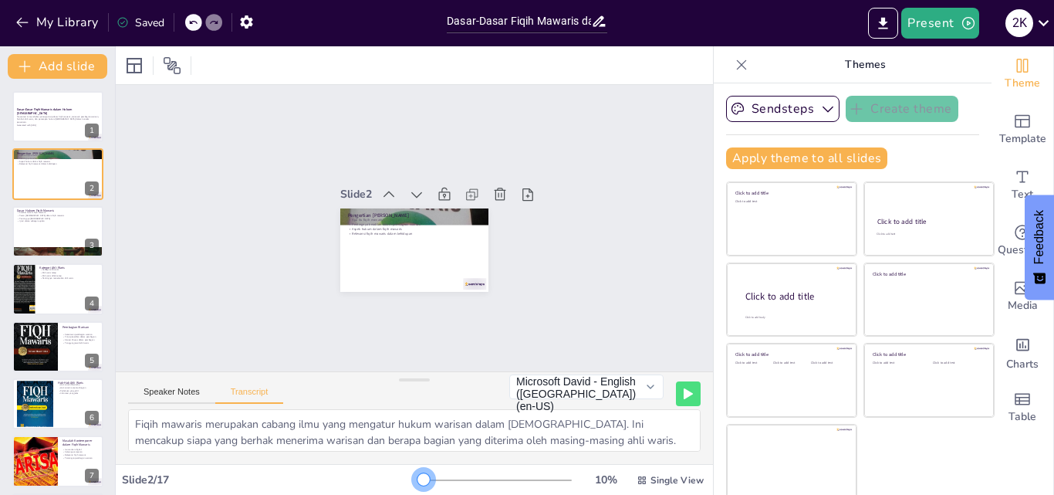
click at [424, 479] on div at bounding box center [424, 480] width 0 height 2
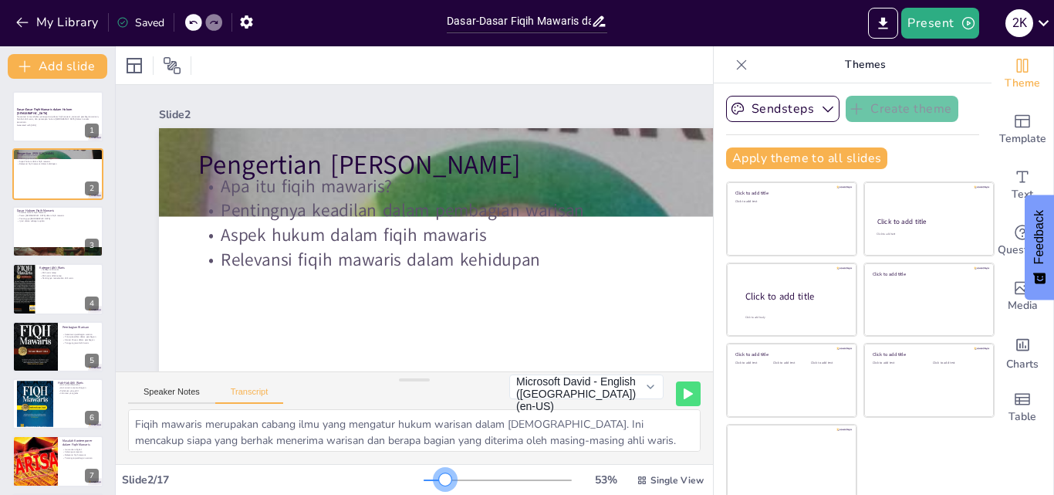
click at [424, 476] on div at bounding box center [498, 480] width 148 height 12
